Goal: Task Accomplishment & Management: Manage account settings

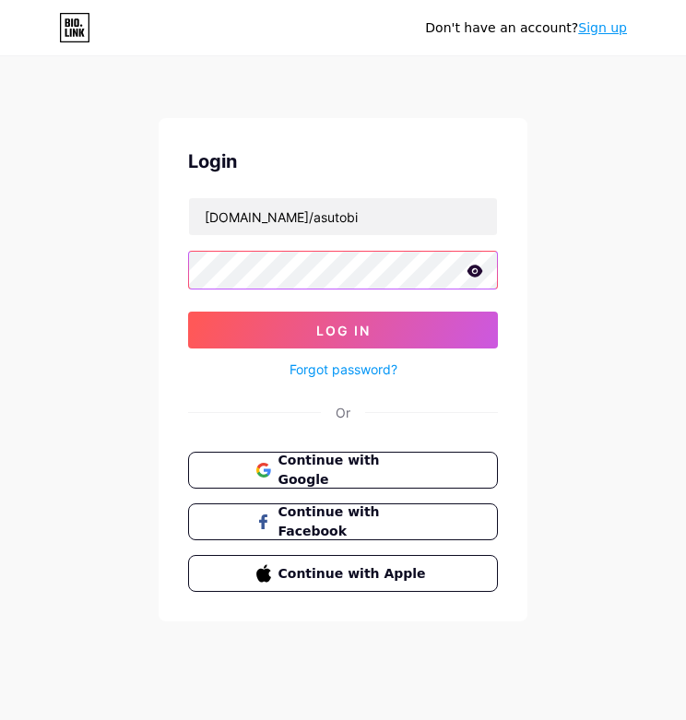
click at [343, 330] on button "Log In" at bounding box center [343, 330] width 310 height 37
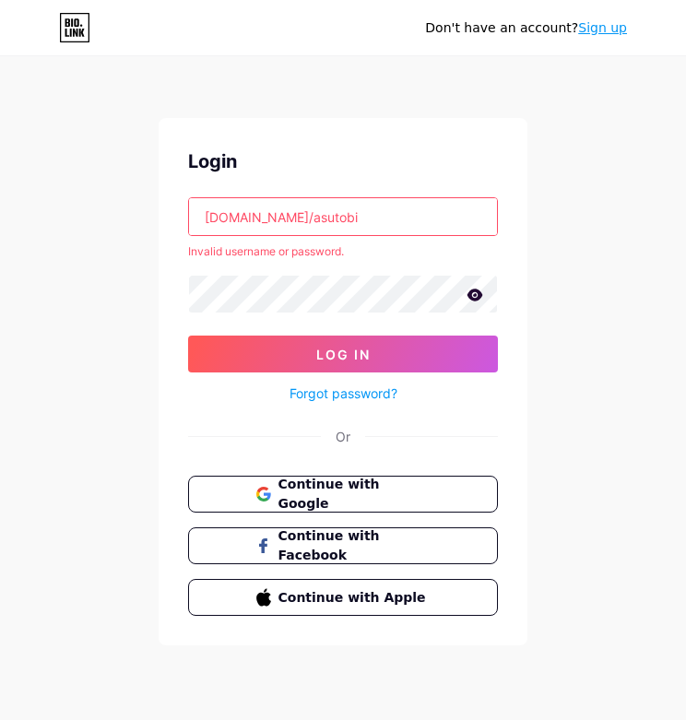
click at [349, 222] on input "[DOMAIN_NAME]/asutobi" at bounding box center [343, 216] width 308 height 37
type input "b"
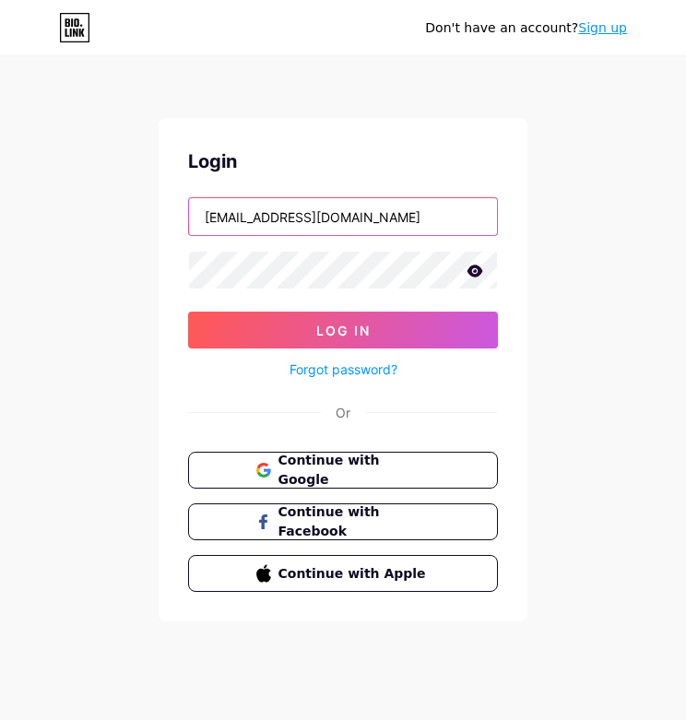
type input "[EMAIL_ADDRESS][DOMAIN_NAME]"
click at [343, 330] on button "Log In" at bounding box center [343, 330] width 310 height 37
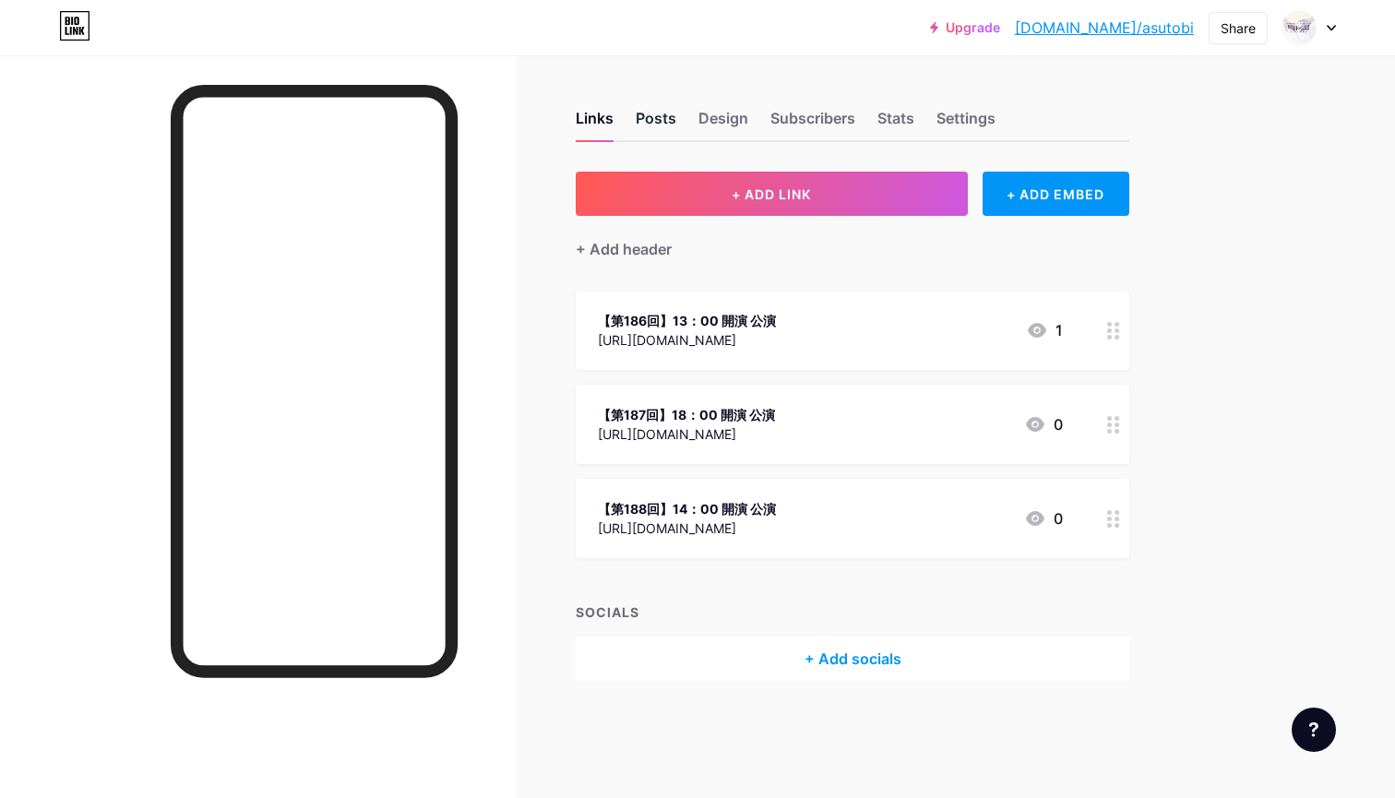
click at [652, 122] on div "Posts" at bounding box center [656, 123] width 41 height 33
click at [685, 118] on div "Design" at bounding box center [723, 123] width 50 height 33
click at [599, 113] on div "Links" at bounding box center [595, 123] width 38 height 33
click at [685, 331] on div "【第186回】13：00 開演 公演 [URL][DOMAIN_NAME] 1" at bounding box center [830, 330] width 465 height 42
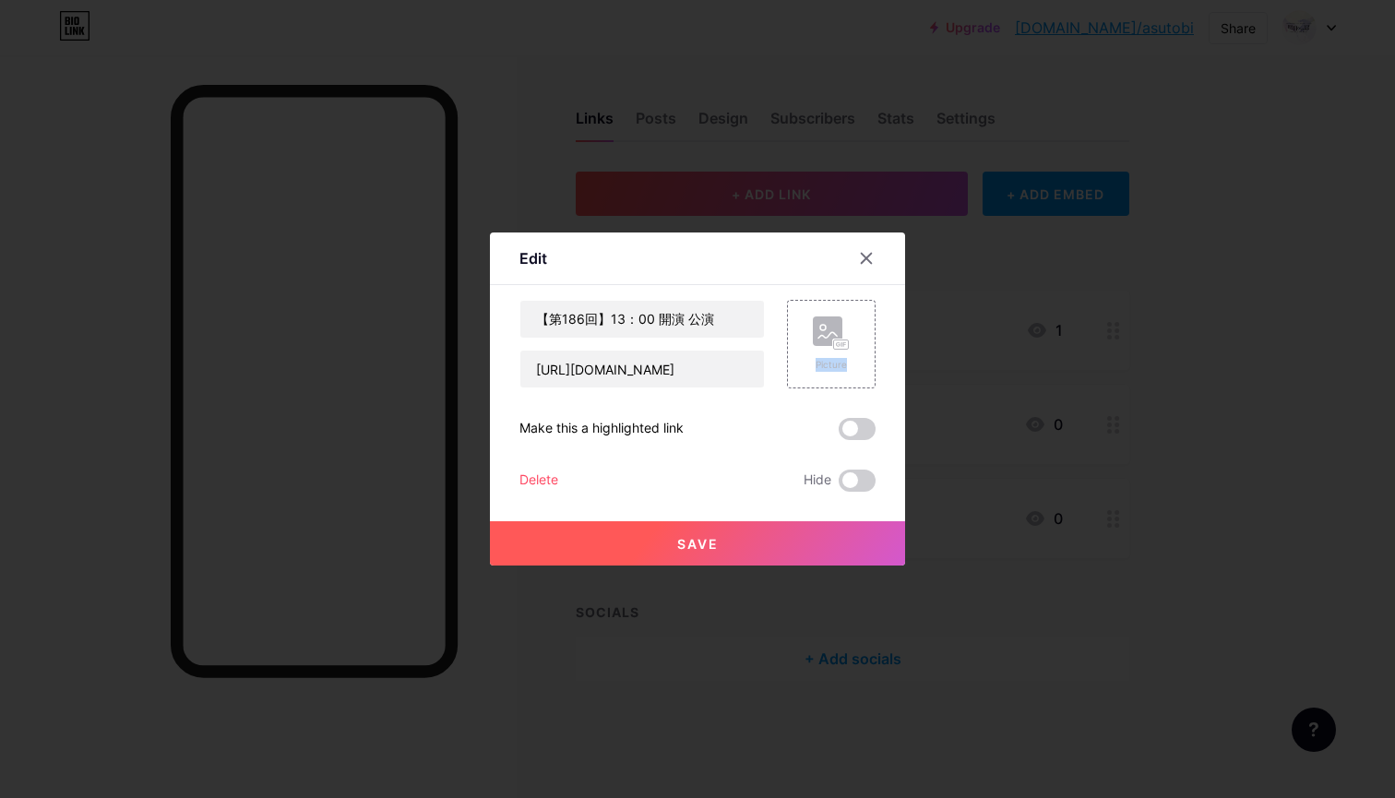
click at [685, 331] on div "Edit Content YouTube Play YouTube video without leaving your page. ADD Vimeo Pl…" at bounding box center [697, 398] width 415 height 333
click at [685, 262] on icon at bounding box center [866, 258] width 15 height 15
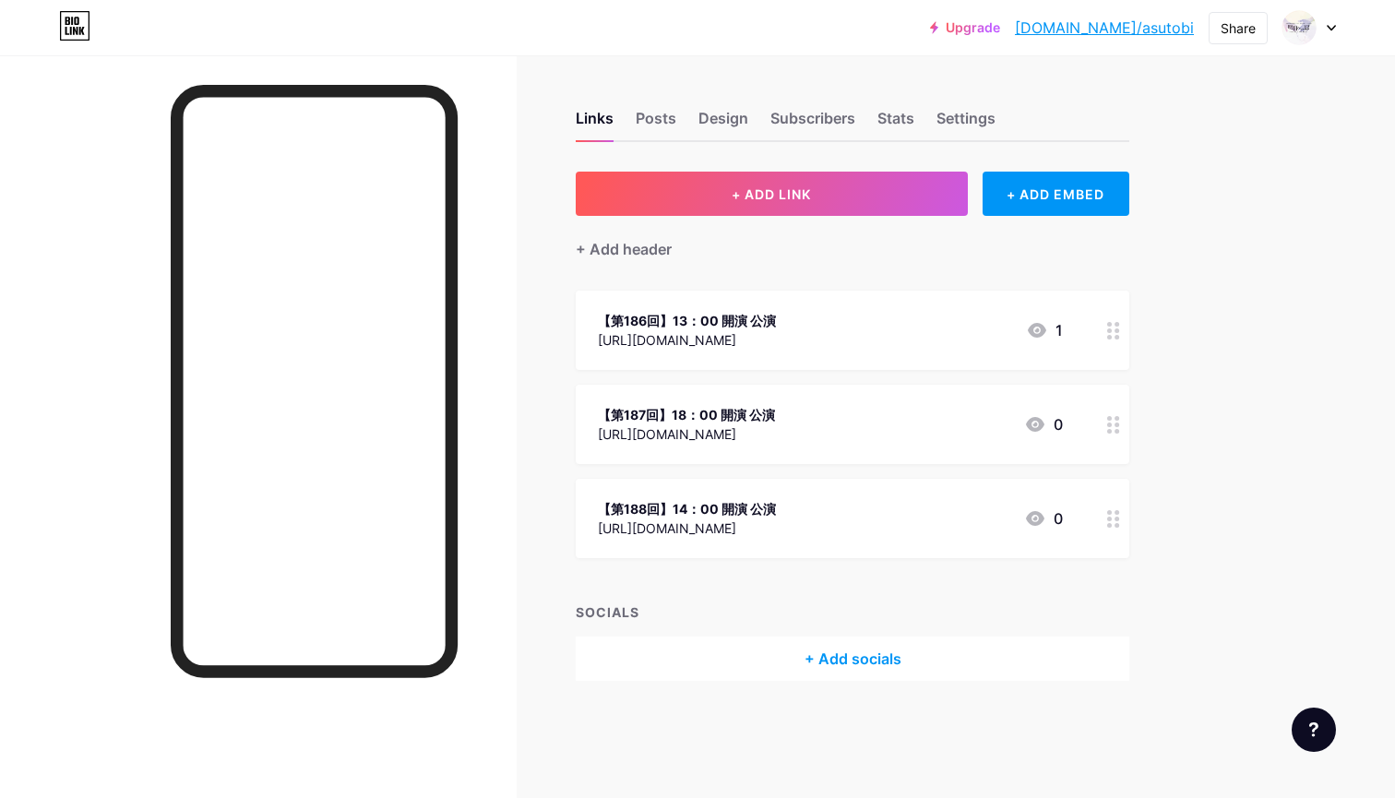
click at [685, 332] on icon at bounding box center [1037, 330] width 18 height 15
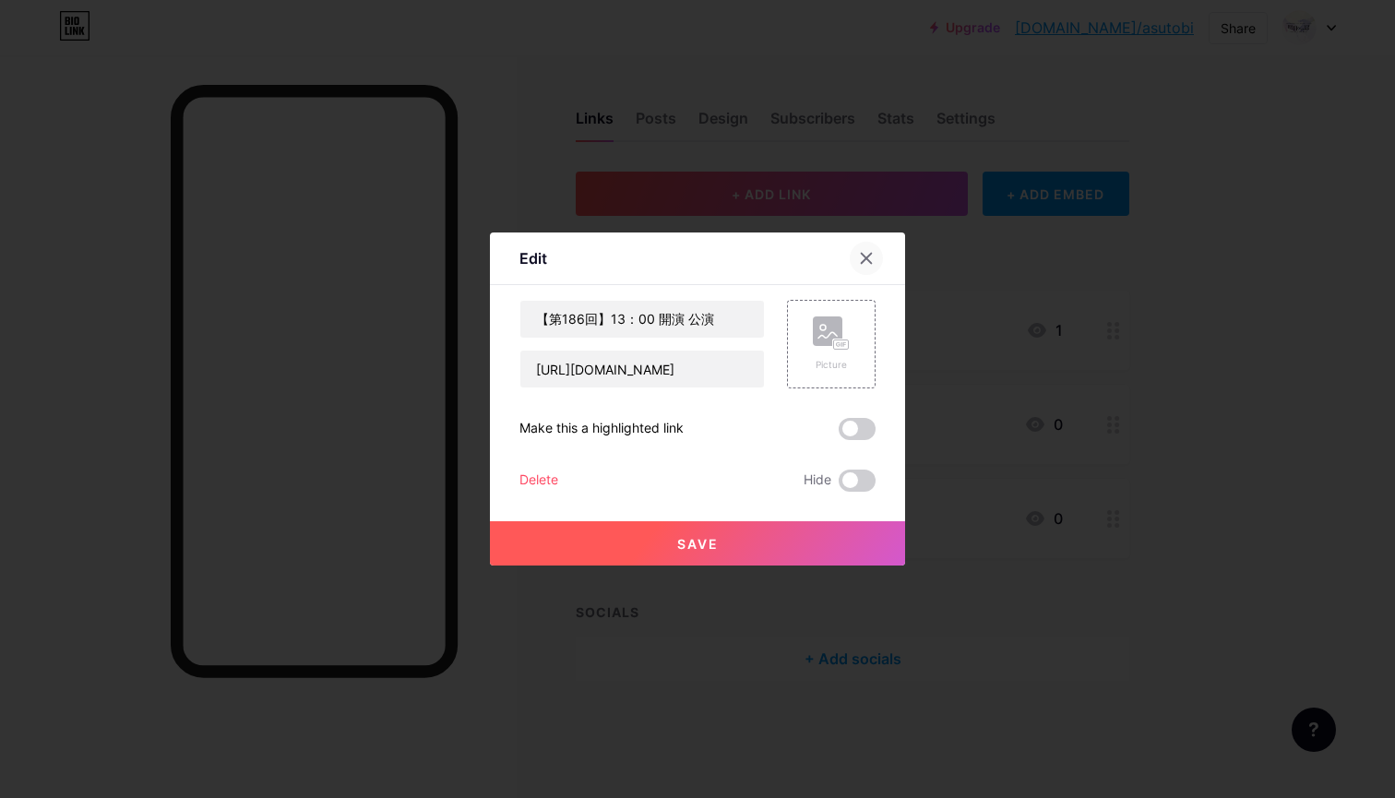
click at [685, 259] on icon at bounding box center [867, 259] width 10 height 10
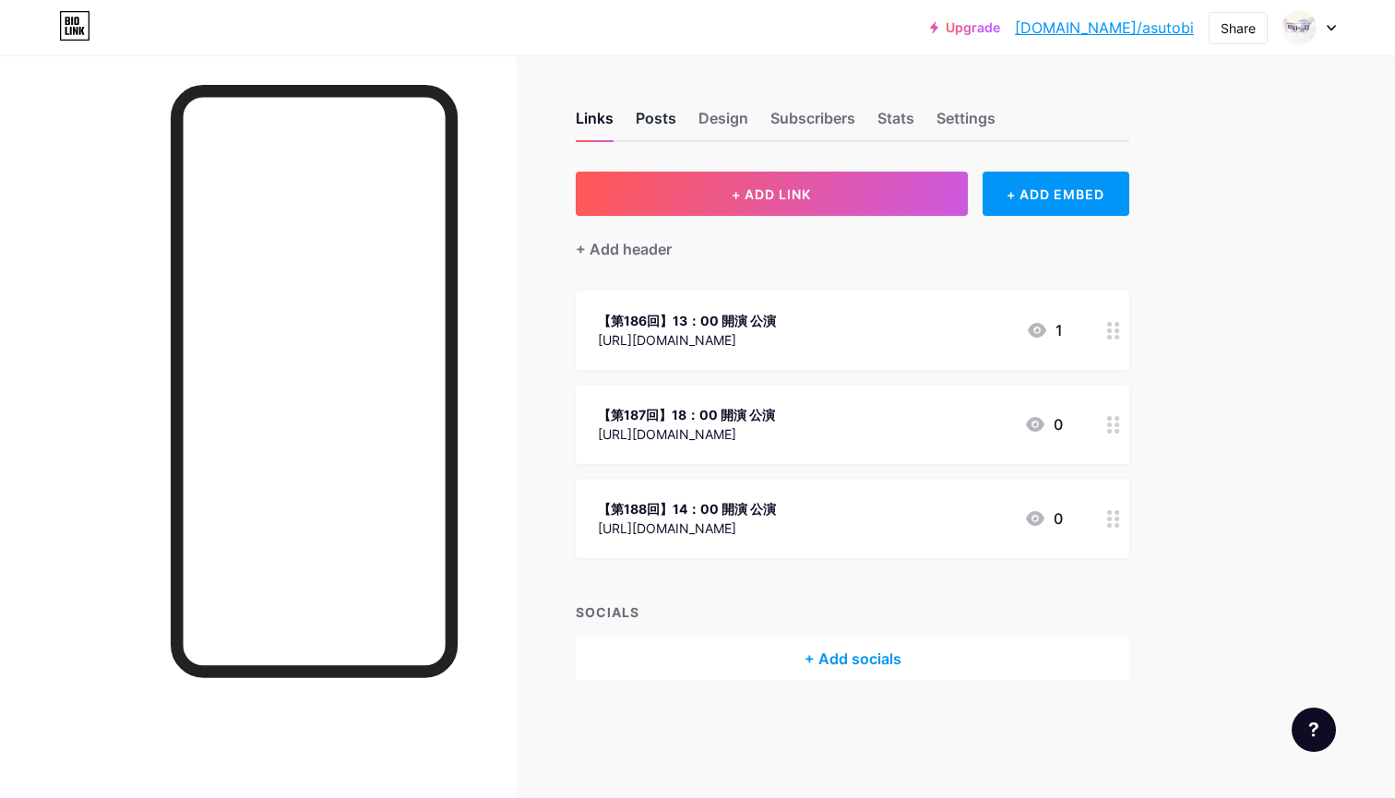
click at [663, 113] on div "Posts" at bounding box center [656, 123] width 41 height 33
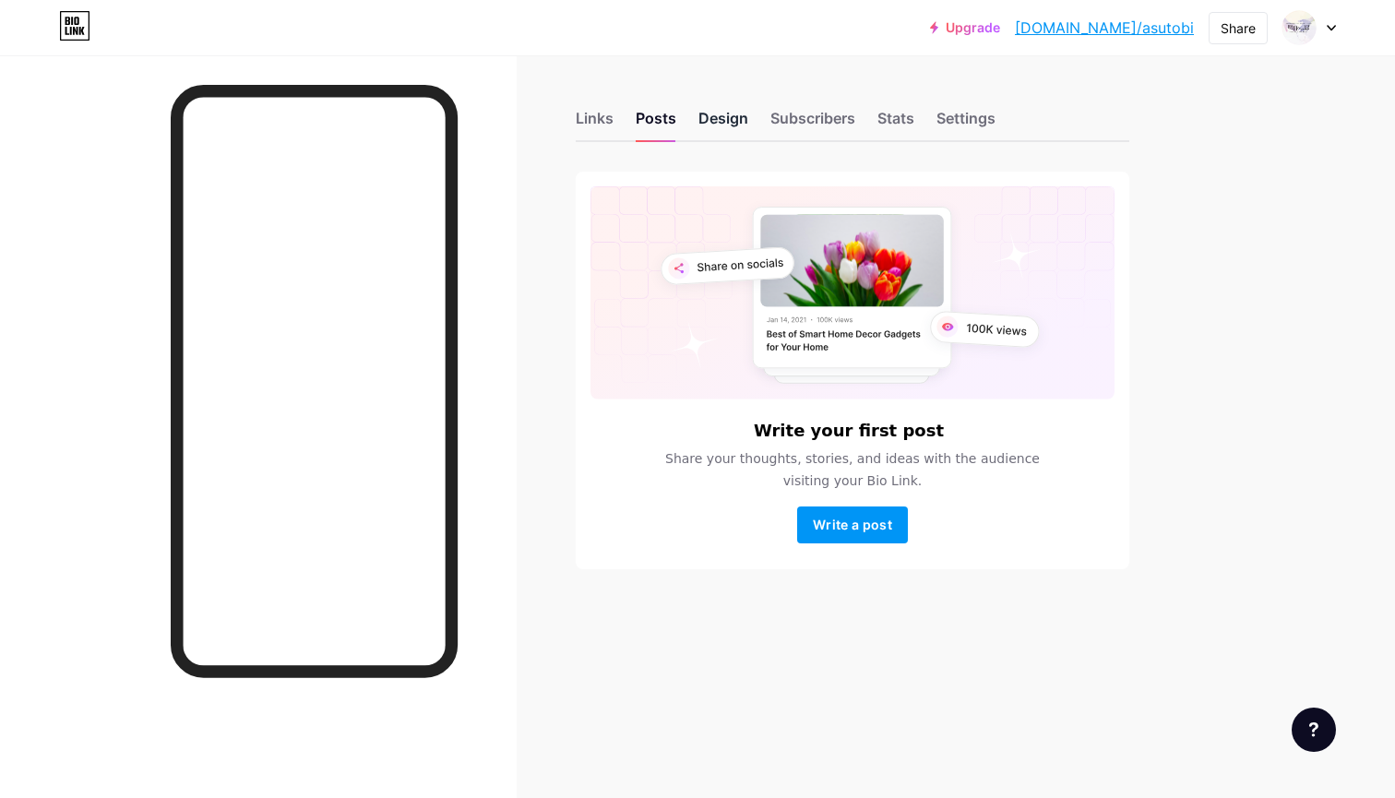
click at [685, 116] on div "Design" at bounding box center [723, 123] width 50 height 33
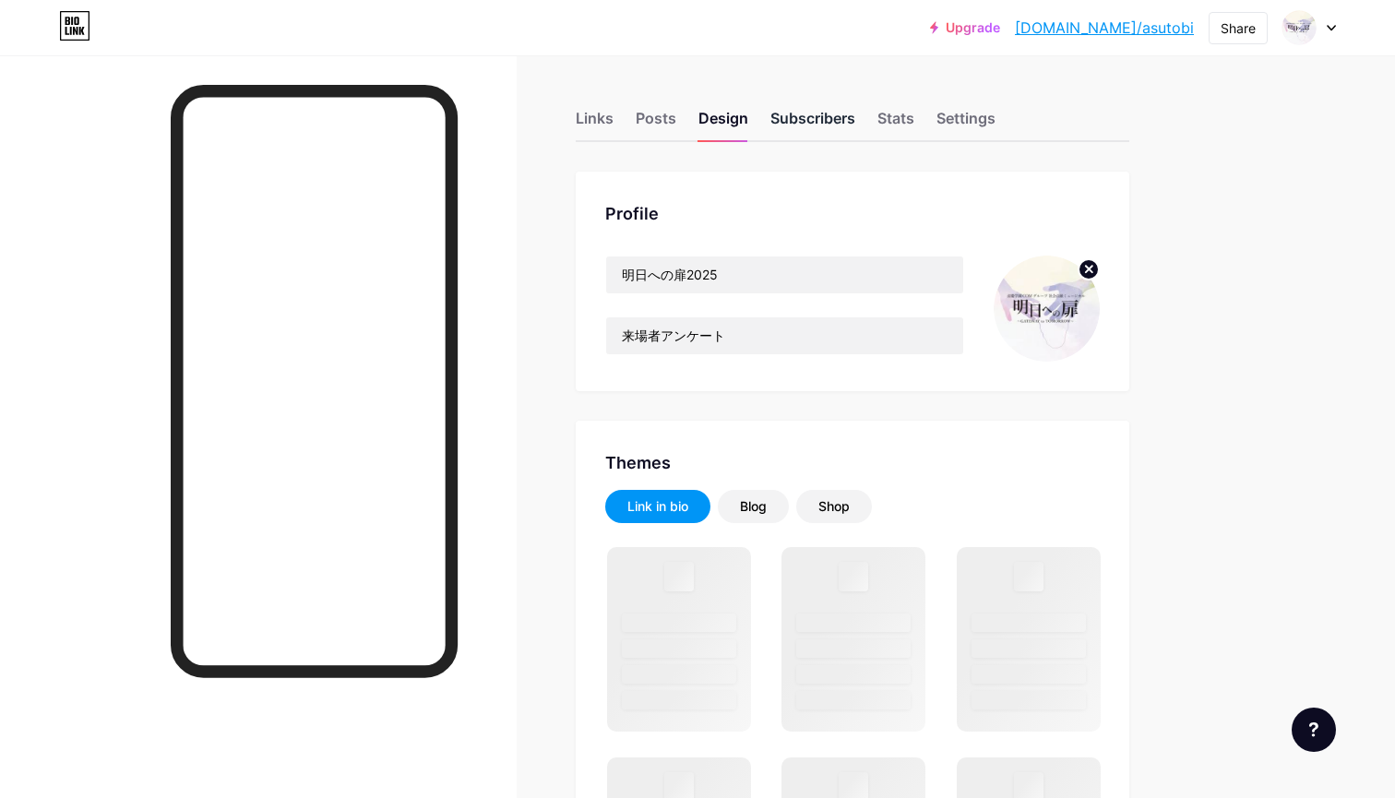
click at [685, 118] on div "Subscribers" at bounding box center [812, 123] width 85 height 33
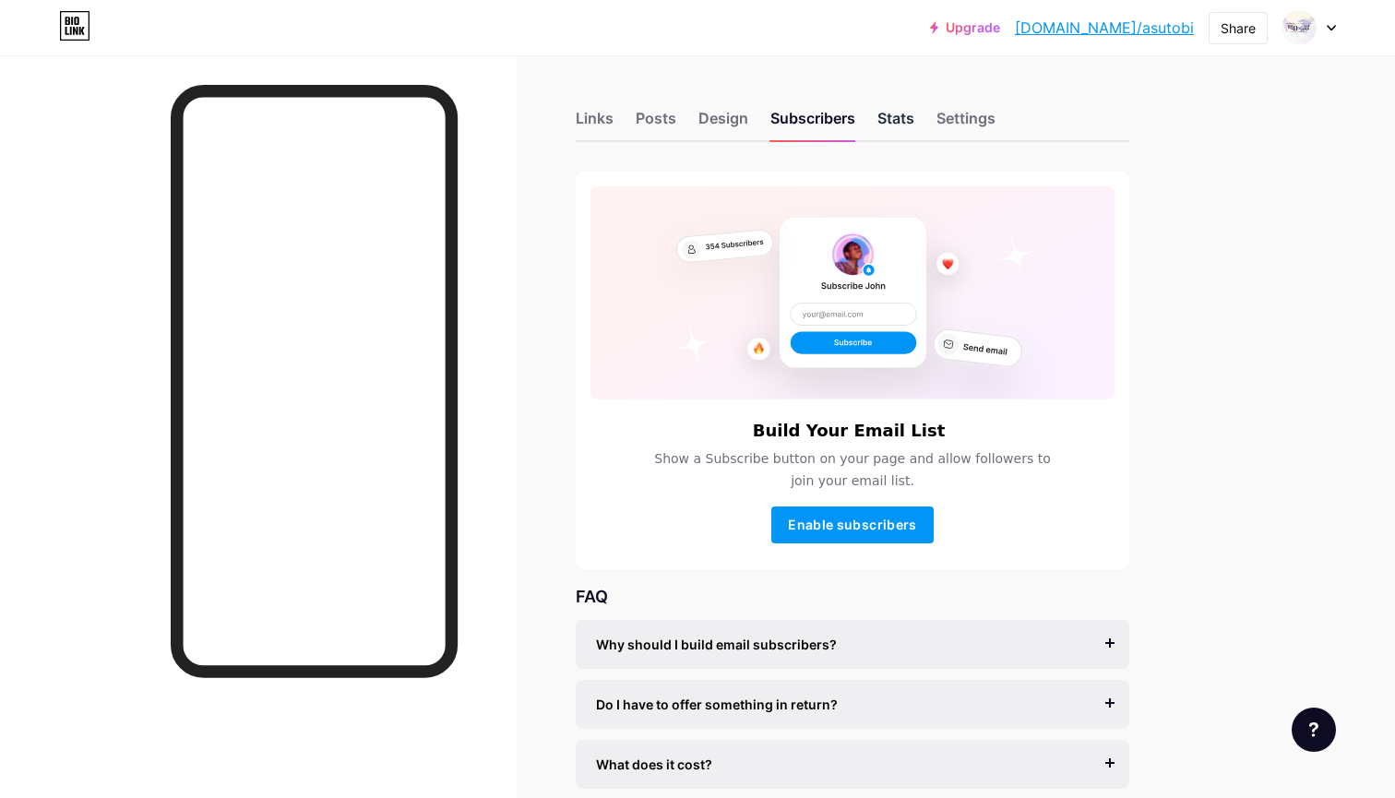
click at [685, 119] on div "Stats" at bounding box center [895, 123] width 37 height 33
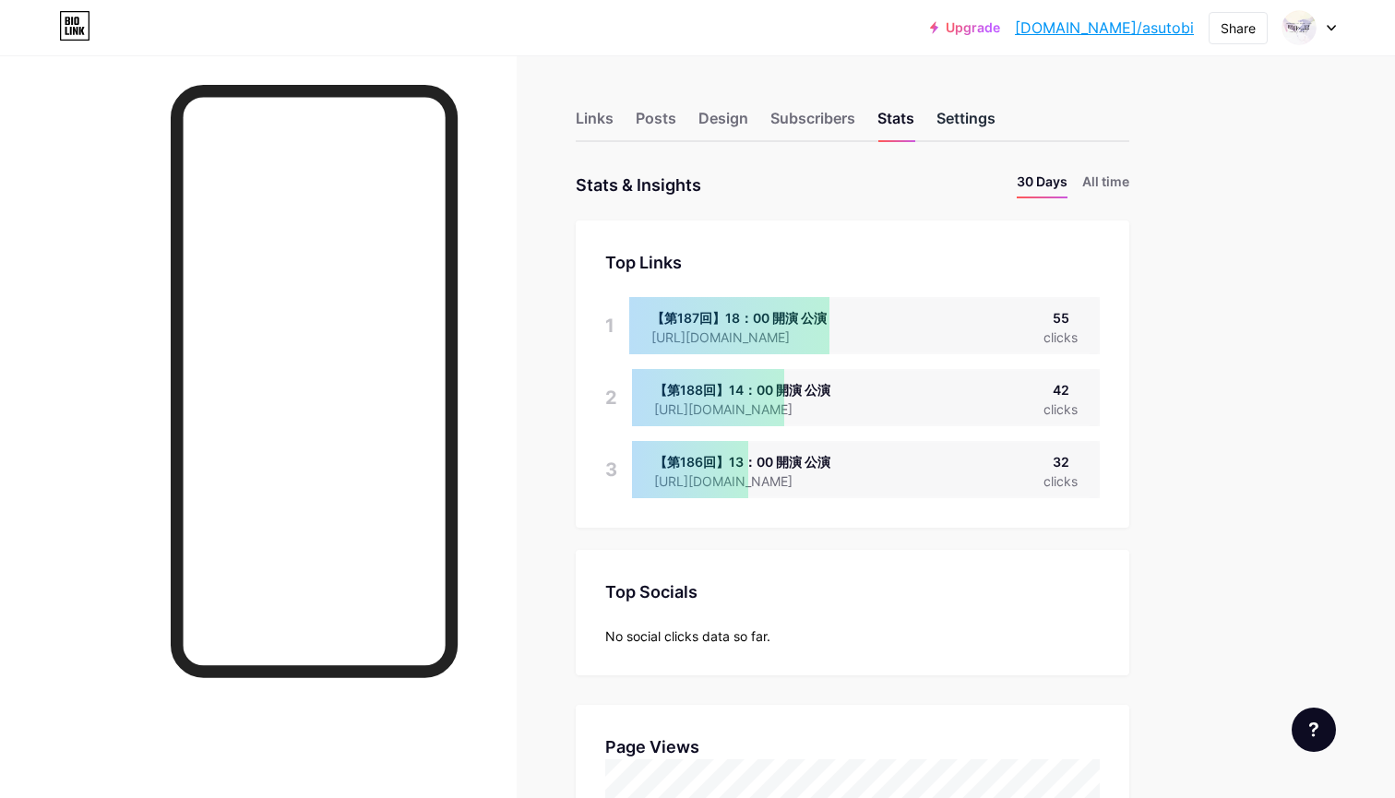
scroll to position [798, 1395]
click at [685, 122] on div "Settings" at bounding box center [965, 123] width 59 height 33
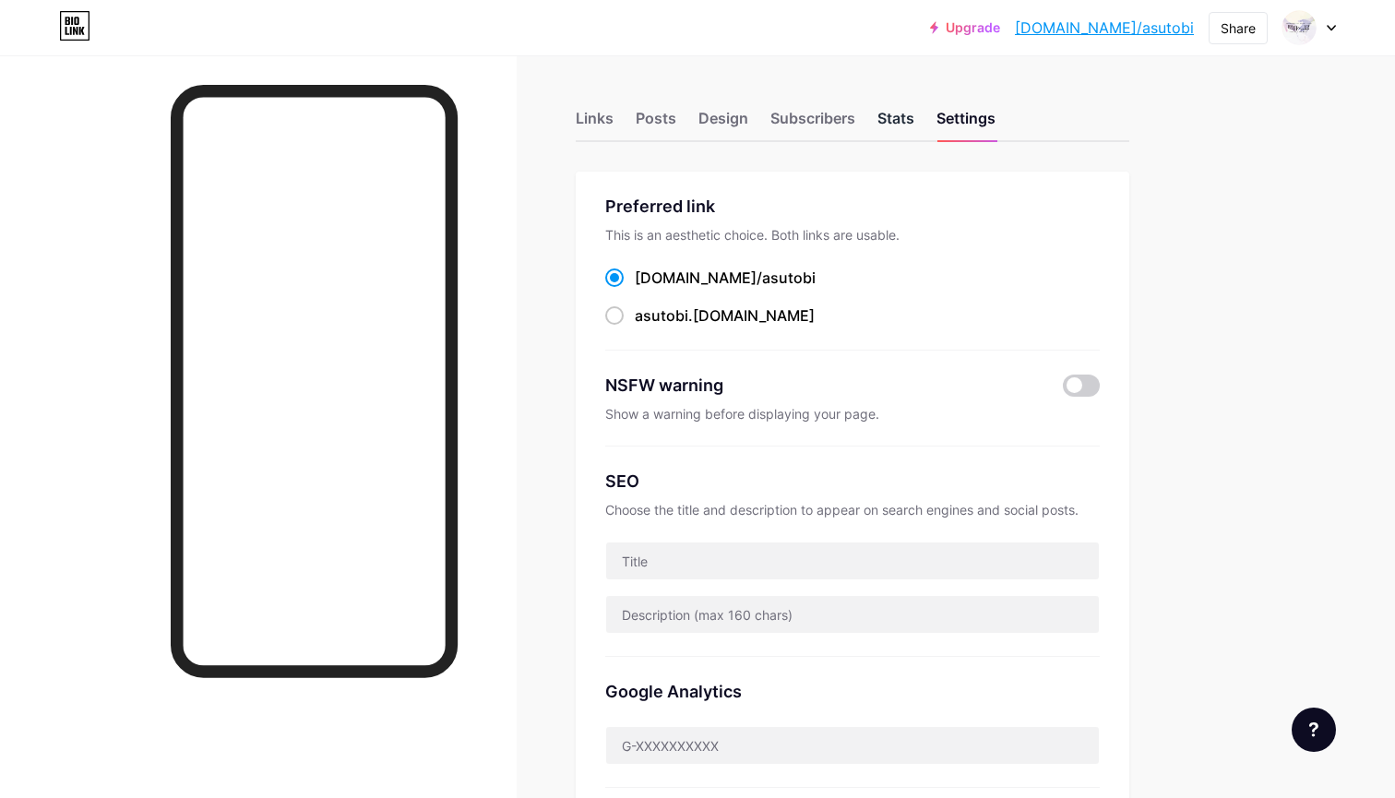
click at [685, 115] on div "Stats" at bounding box center [895, 123] width 37 height 33
